Goal: Task Accomplishment & Management: Use online tool/utility

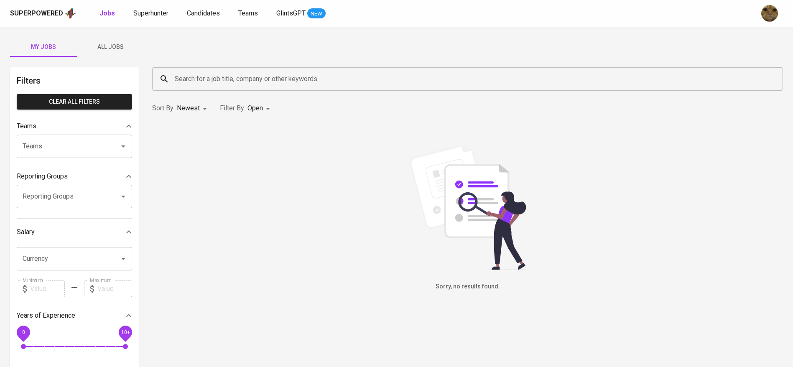
click at [112, 43] on span "All Jobs" at bounding box center [110, 47] width 57 height 10
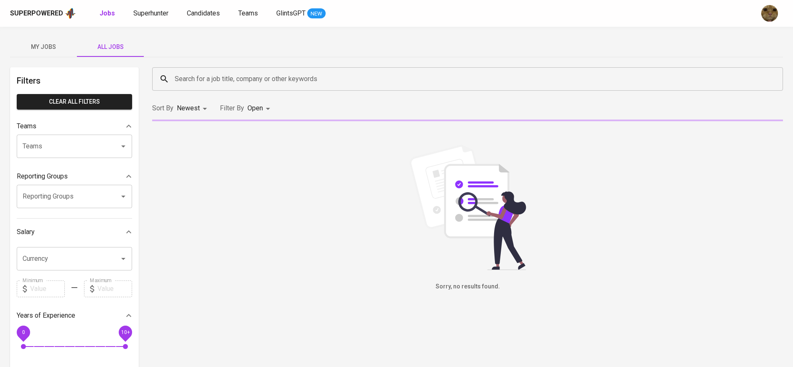
click at [189, 78] on input "Search for a job title, company or other keywords" at bounding box center [470, 79] width 594 height 16
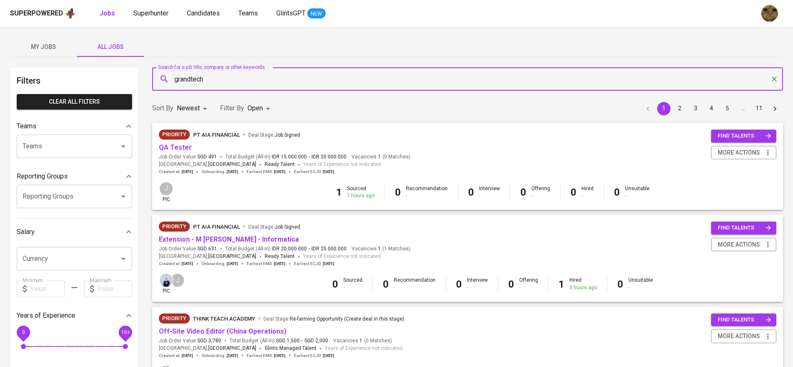
type input "grandtech"
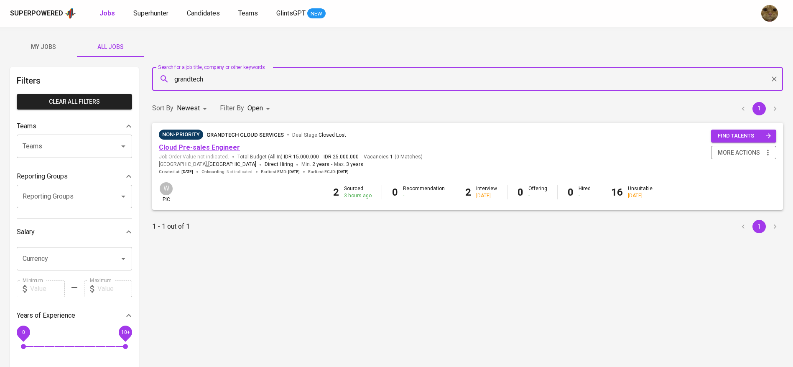
click at [207, 148] on link "Cloud Pre-sales Engineer" at bounding box center [199, 147] width 81 height 8
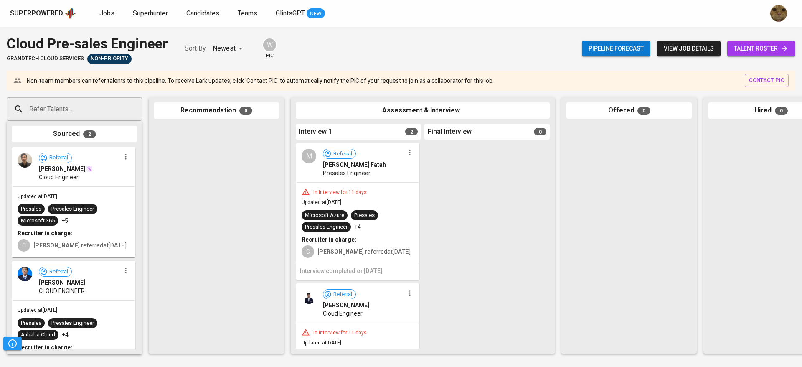
click at [742, 53] on span "talent roster" at bounding box center [761, 48] width 55 height 10
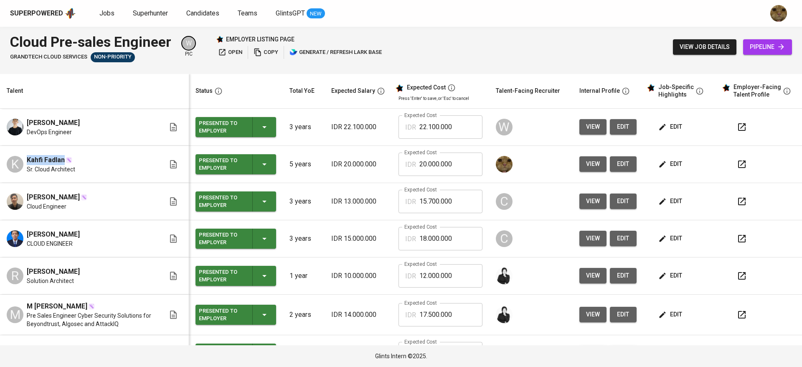
drag, startPoint x: 28, startPoint y: 158, endPoint x: 64, endPoint y: 159, distance: 35.9
click at [64, 159] on span "Kahfi Fadlan" at bounding box center [46, 160] width 38 height 10
copy span "Kahfi Fadlan"
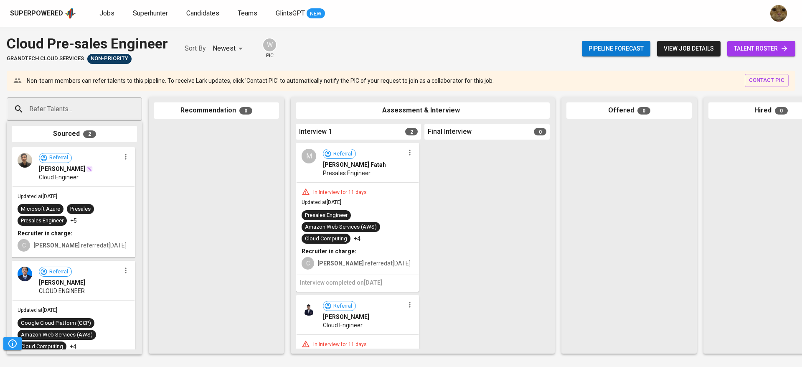
click at [38, 117] on input "Refer Talents..." at bounding box center [71, 109] width 88 height 16
paste input "Kahfi Fadlan"
type input "Kahfi Fadlan"
click at [759, 46] on span "talent roster" at bounding box center [761, 48] width 55 height 10
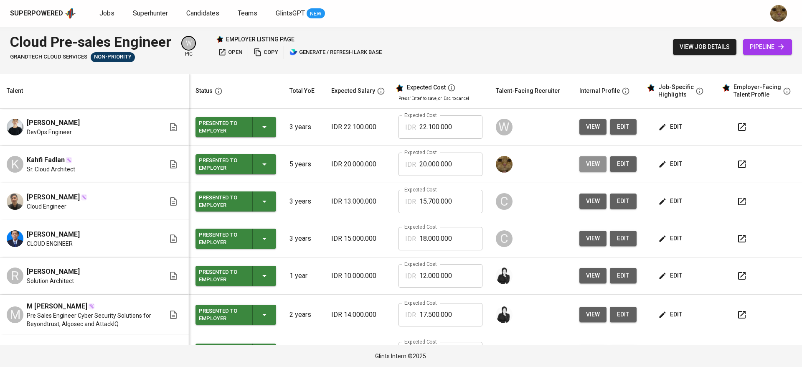
click at [586, 160] on span "view" at bounding box center [593, 164] width 14 height 10
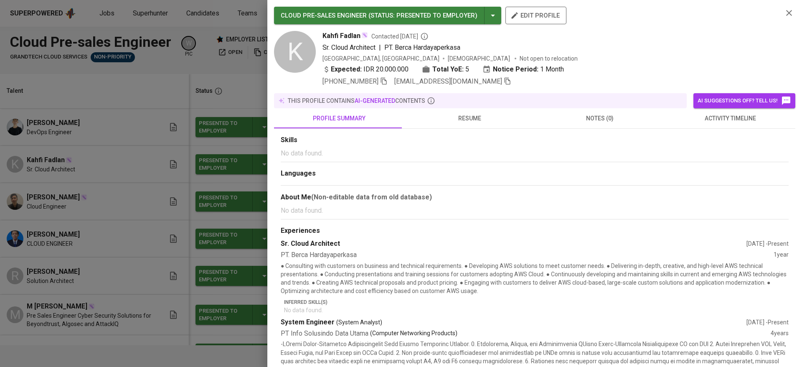
click at [481, 76] on span "[EMAIL_ADDRESS][DOMAIN_NAME]" at bounding box center [453, 81] width 117 height 10
click at [504, 77] on icon "button" at bounding box center [508, 81] width 8 height 8
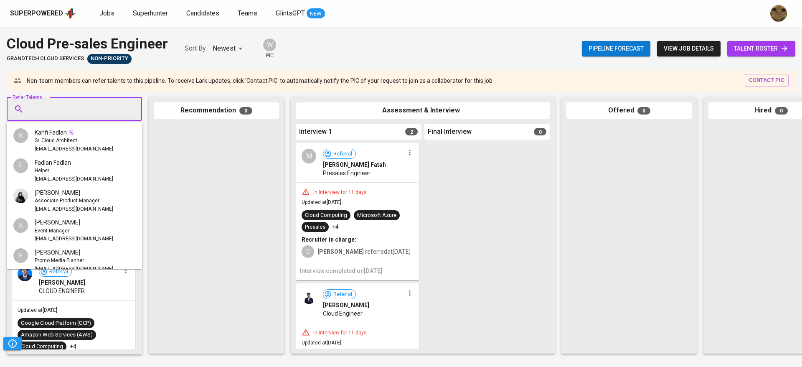
click at [35, 106] on input "Refer Talents..." at bounding box center [71, 109] width 88 height 16
paste input "[EMAIL_ADDRESS][DOMAIN_NAME]"
type input "[EMAIL_ADDRESS][DOMAIN_NAME]"
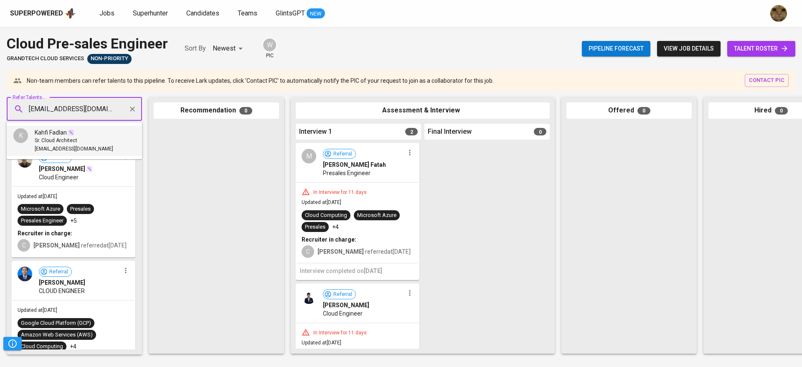
click at [53, 137] on span "Sr. Cloud Architect" at bounding box center [56, 141] width 43 height 8
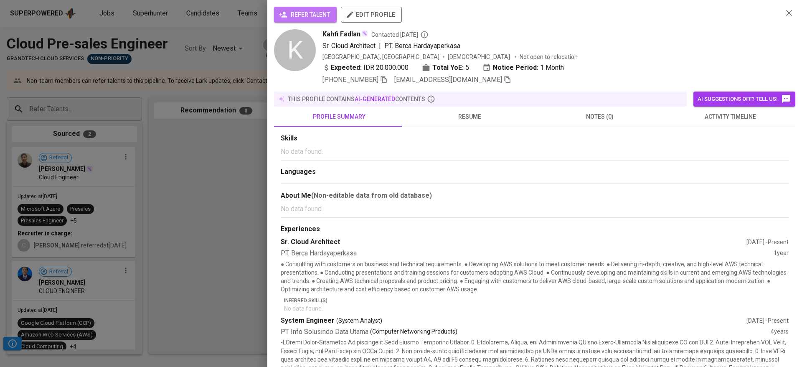
click at [275, 10] on button "refer talent" at bounding box center [305, 15] width 63 height 16
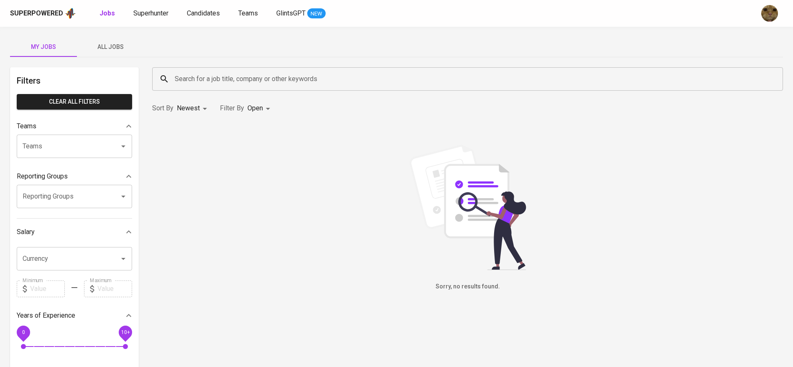
click at [111, 41] on button "All Jobs" at bounding box center [110, 47] width 67 height 20
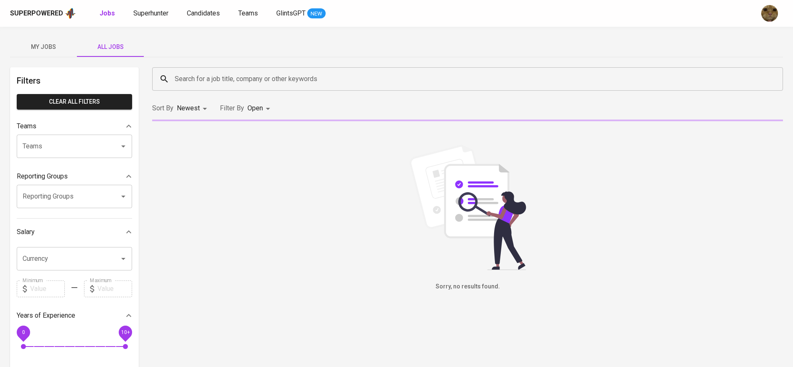
click at [194, 72] on input "Search for a job title, company or other keywords" at bounding box center [470, 79] width 594 height 16
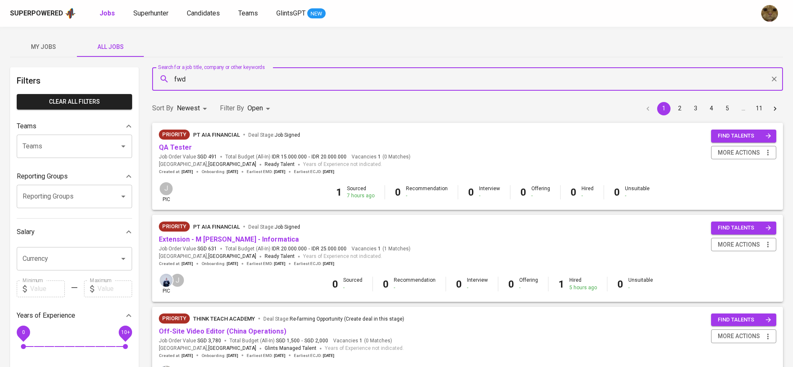
type input "fwd"
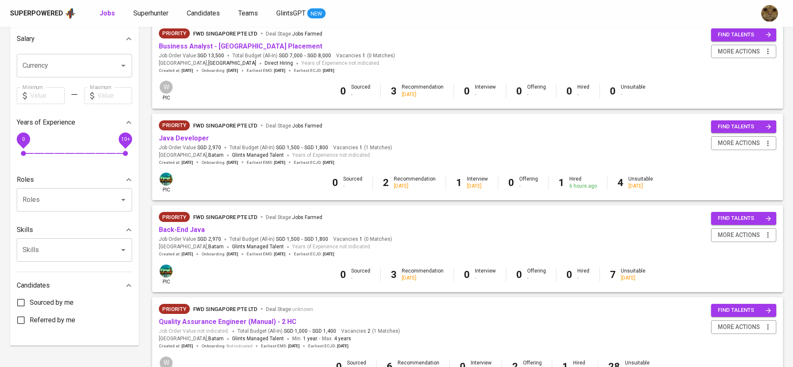
scroll to position [267, 0]
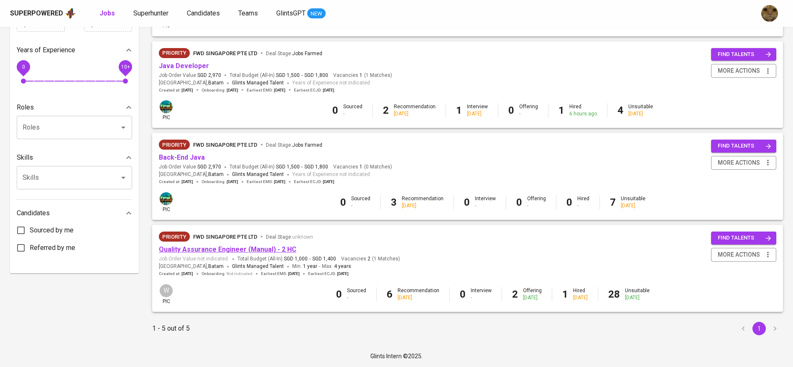
click at [195, 251] on link "Quality Assurance Engineer (Manual) - 2 HC" at bounding box center [227, 249] width 137 height 8
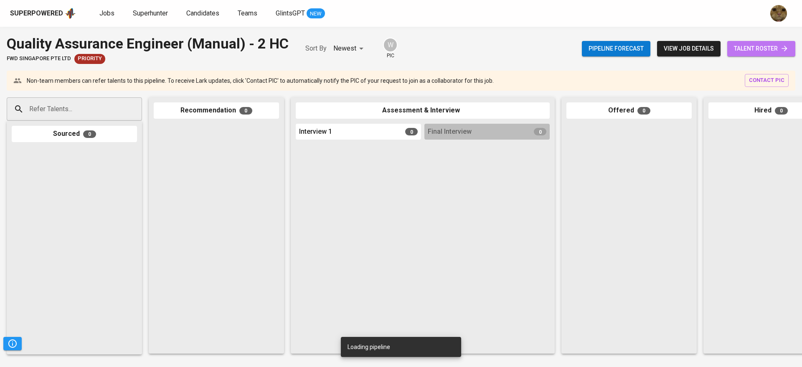
click at [745, 49] on span "talent roster" at bounding box center [761, 48] width 55 height 10
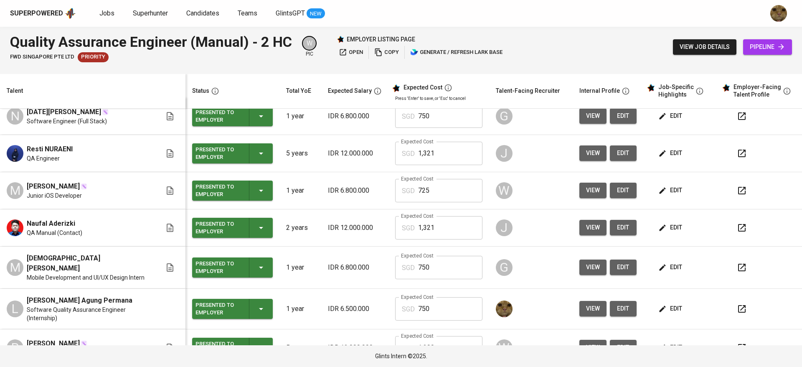
scroll to position [11, 0]
drag, startPoint x: 26, startPoint y: 297, endPoint x: 113, endPoint y: 293, distance: 86.6
click at [113, 295] on div "L Leon Farrel Agung Permana Software Quality Assurance Engineer (Internship)" at bounding box center [84, 308] width 155 height 27
copy span "Leon Farrel Agung Permana"
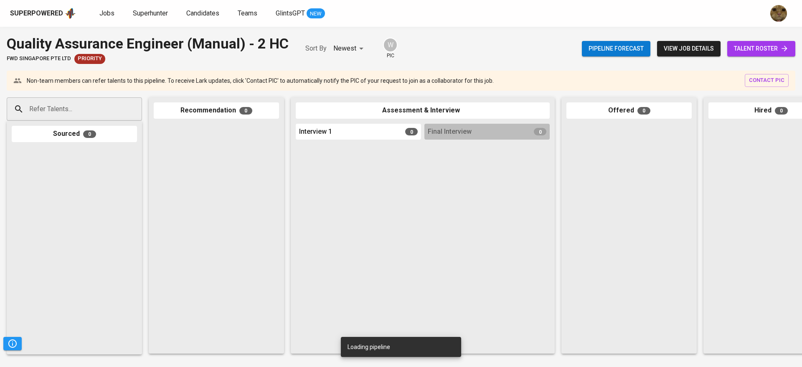
click at [43, 112] on input "Refer Talents..." at bounding box center [71, 109] width 88 height 16
paste input "Leon Farrel Agung Permana"
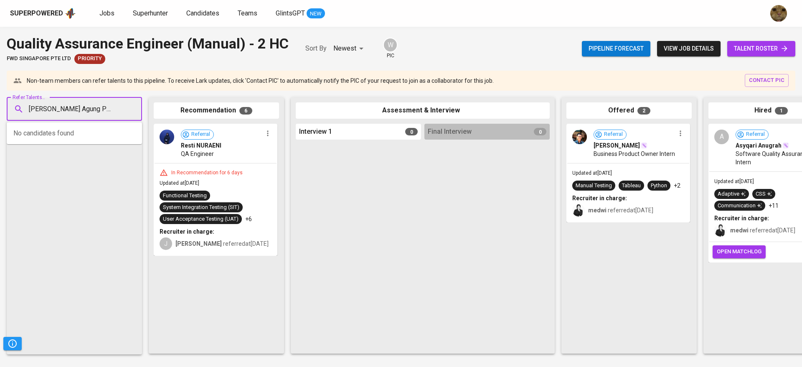
type input "Leon Farrel Agung Permana"
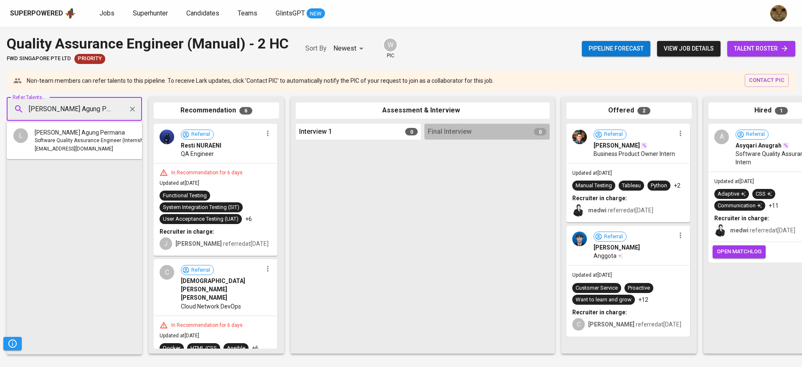
click at [55, 140] on span "Software Quality Assurance Engineer (Internship)" at bounding box center [92, 141] width 114 height 8
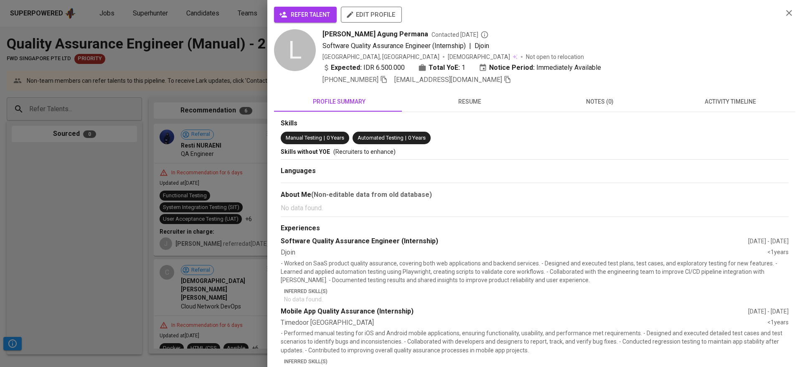
click at [305, 12] on span "refer talent" at bounding box center [305, 15] width 49 height 10
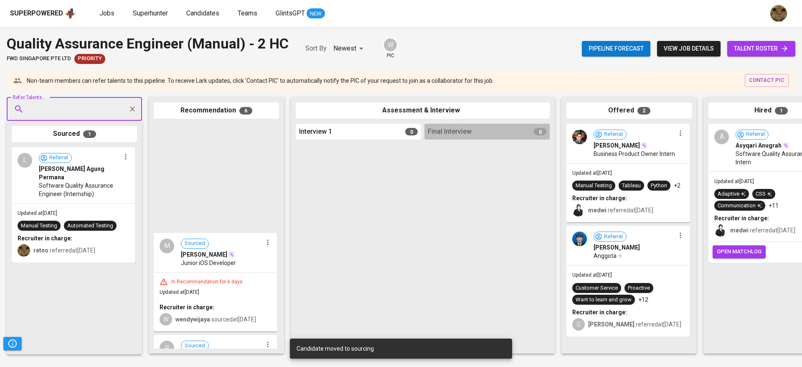
scroll to position [484, 0]
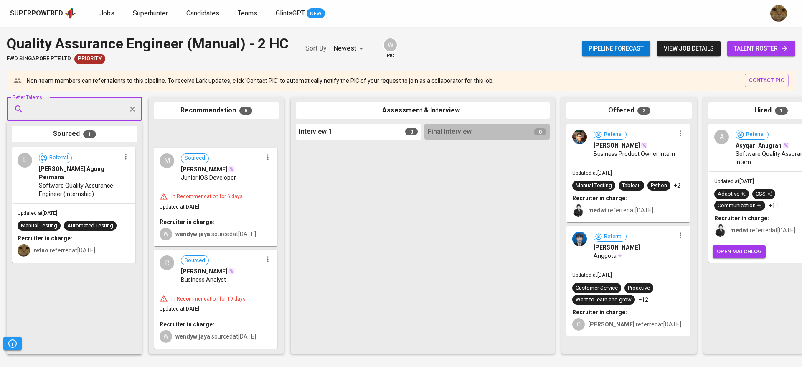
click at [104, 17] on link "Jobs" at bounding box center [107, 13] width 17 height 10
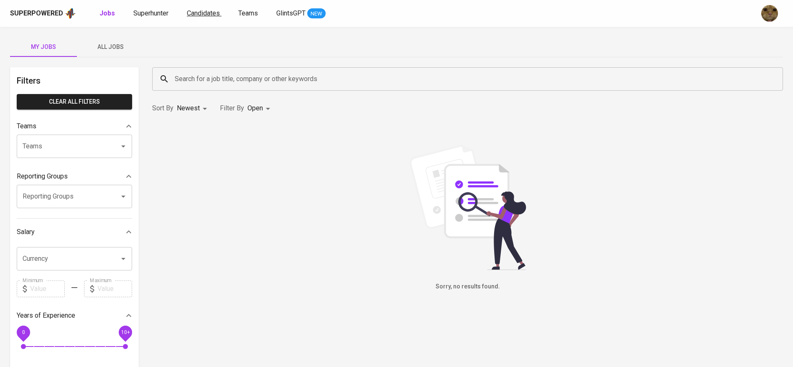
click at [191, 16] on span "Candidates" at bounding box center [203, 13] width 33 height 8
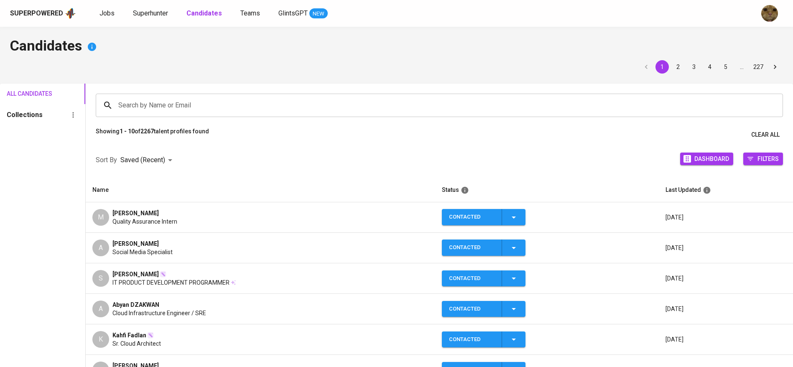
click at [148, 102] on input "Search by Name or Email" at bounding box center [441, 105] width 650 height 16
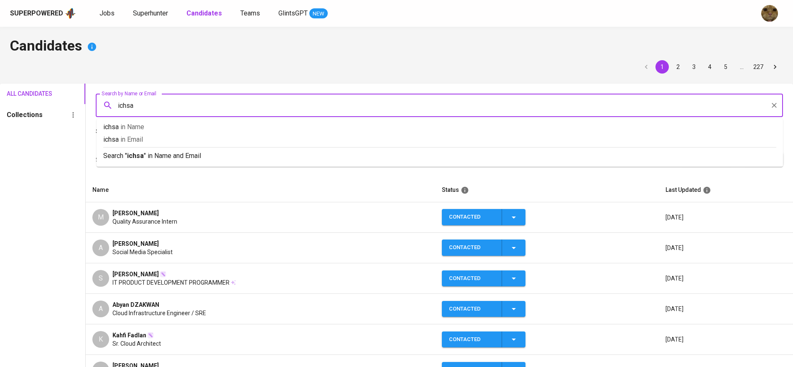
type input "ichsan"
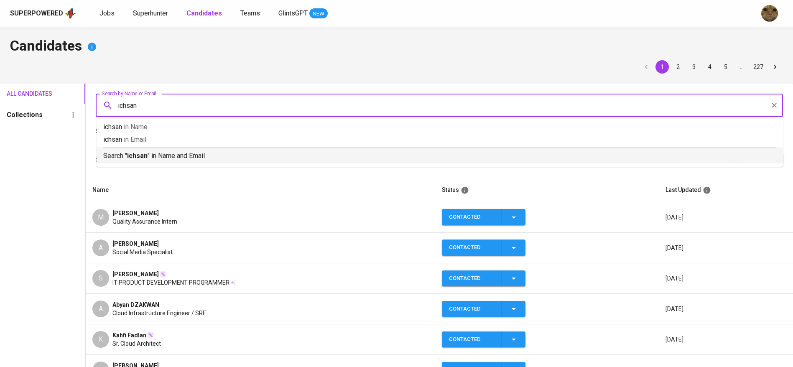
click at [117, 155] on p "Search " ichsan " in Name and Email" at bounding box center [439, 156] width 673 height 10
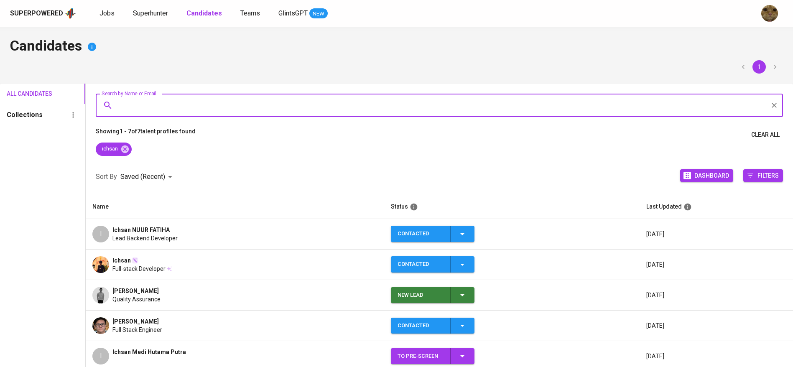
click at [152, 227] on span "Ichsan NUUR FATIHA" at bounding box center [140, 230] width 57 height 8
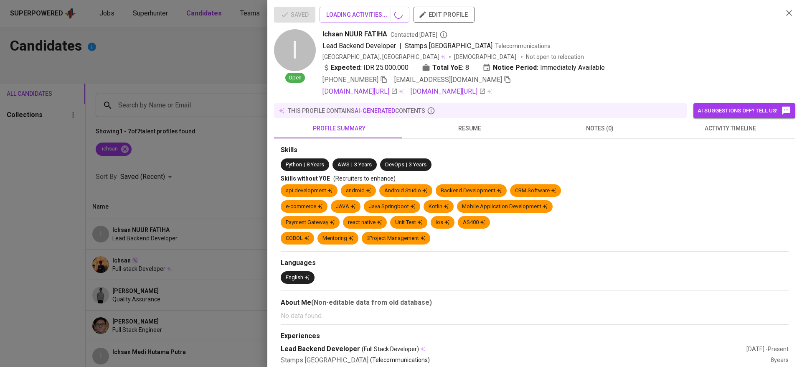
click at [695, 127] on span "activity timeline" at bounding box center [730, 128] width 120 height 10
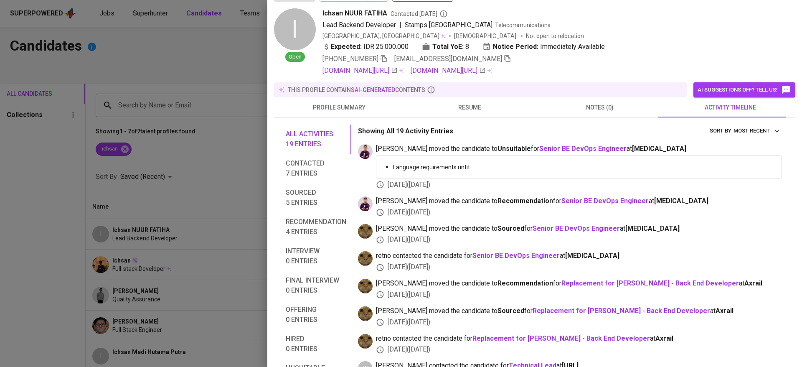
scroll to position [59, 0]
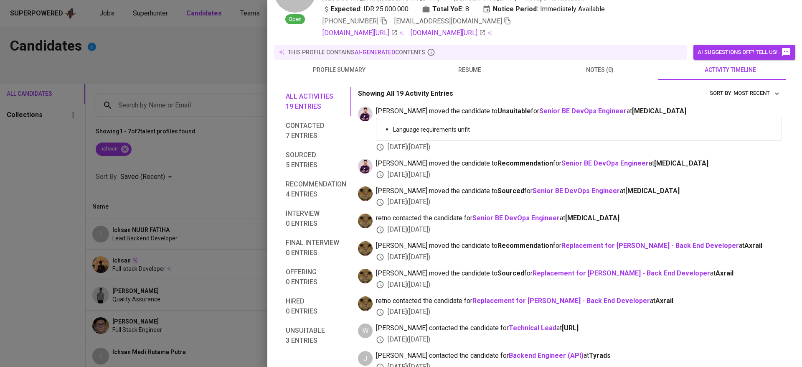
click at [305, 186] on span "Recommendation 4 entries" at bounding box center [316, 189] width 61 height 20
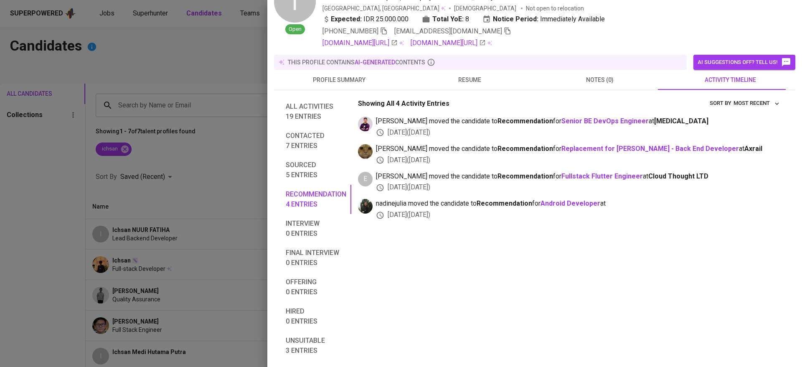
scroll to position [0, 0]
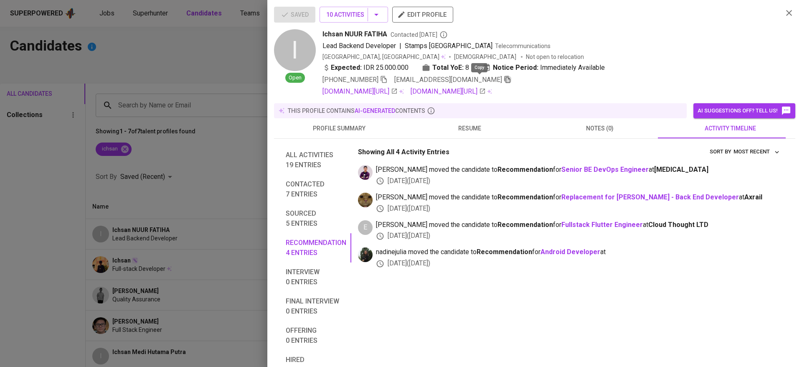
click at [504, 80] on icon "button" at bounding box center [508, 80] width 8 height 8
